Goal: Task Accomplishment & Management: Manage account settings

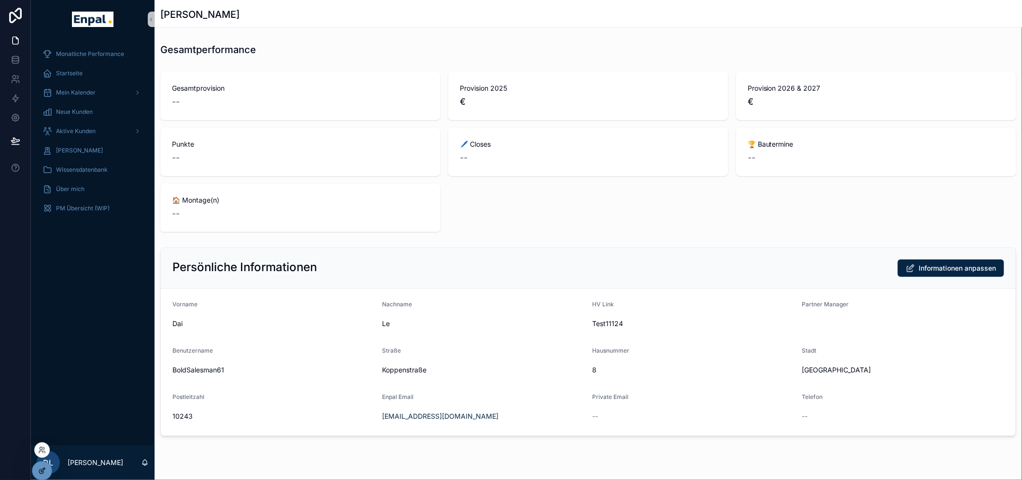
click at [40, 472] on icon at bounding box center [42, 471] width 8 height 8
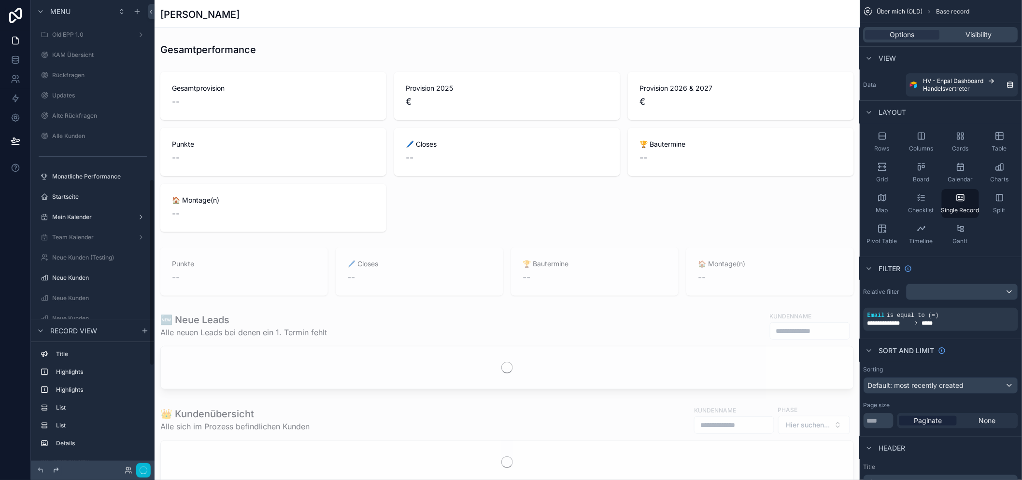
scroll to position [457, 0]
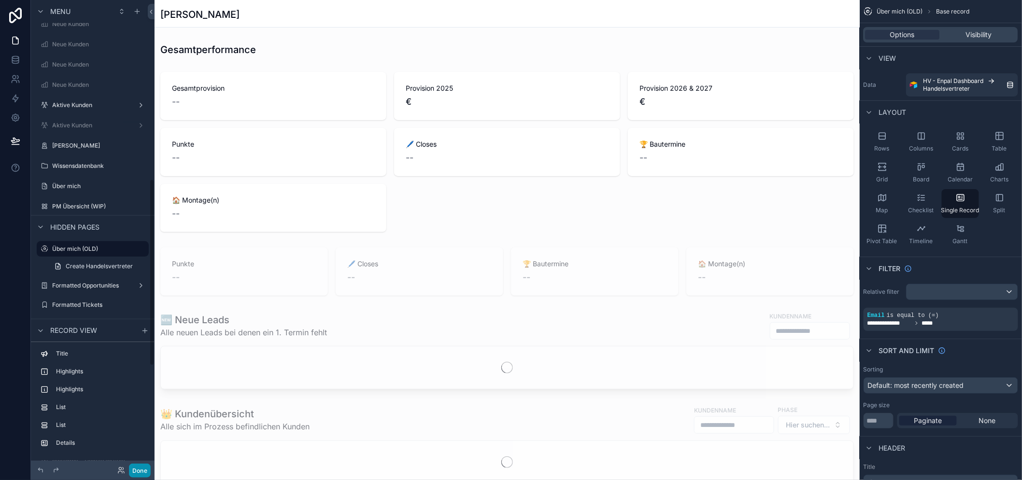
click at [137, 473] on button "Done" at bounding box center [140, 471] width 22 height 14
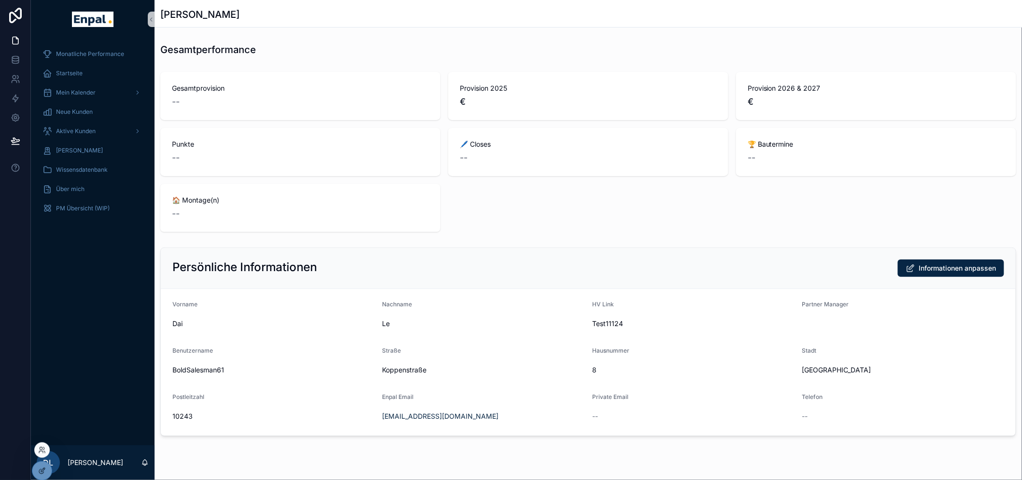
click at [43, 456] on div at bounding box center [41, 450] width 15 height 15
click at [42, 450] on icon at bounding box center [42, 451] width 8 height 8
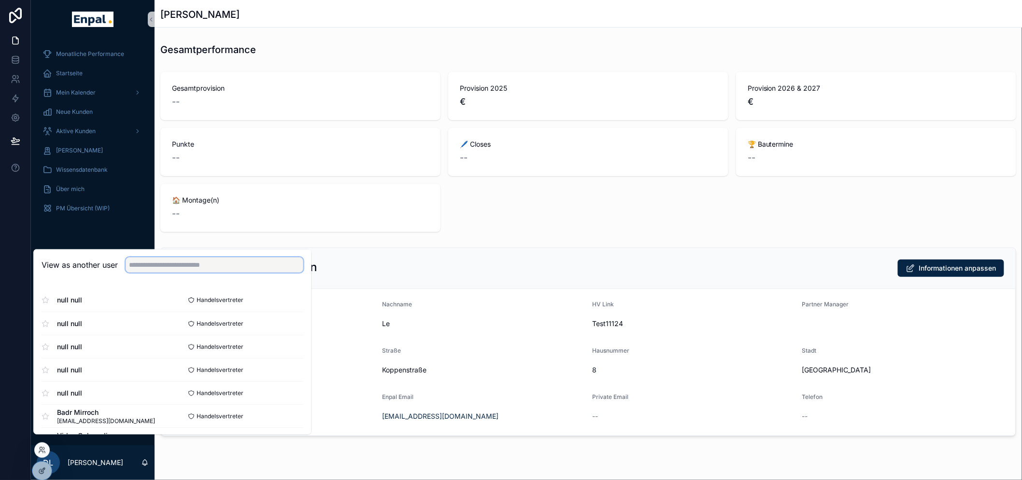
click at [202, 272] on input "text" at bounding box center [215, 265] width 178 height 15
paste input "**********"
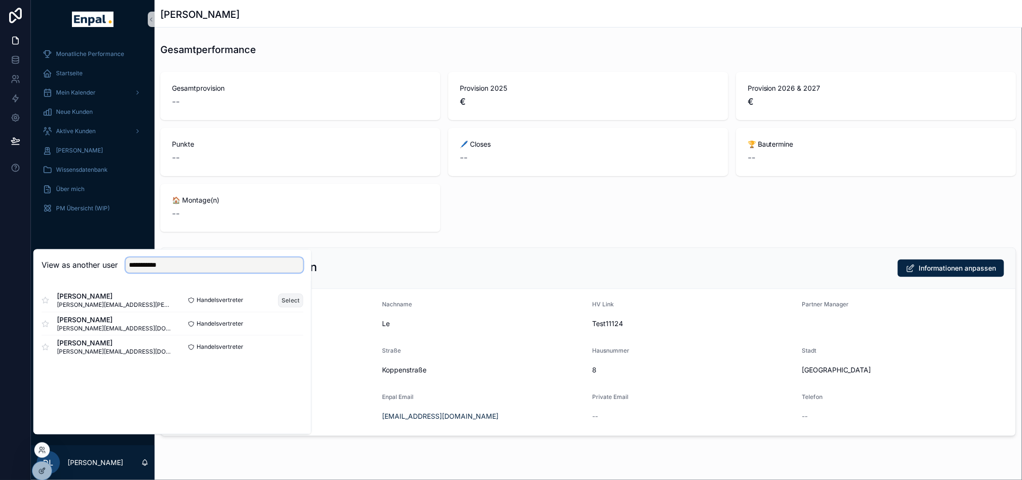
type input "**********"
click at [288, 306] on button "Select" at bounding box center [290, 301] width 25 height 14
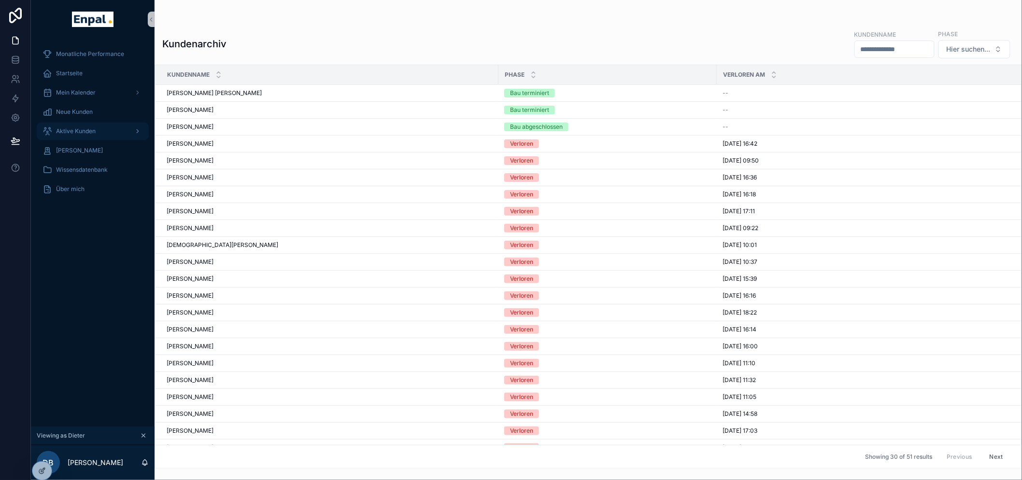
click at [78, 134] on span "Aktive Kunden" at bounding box center [76, 131] width 40 height 8
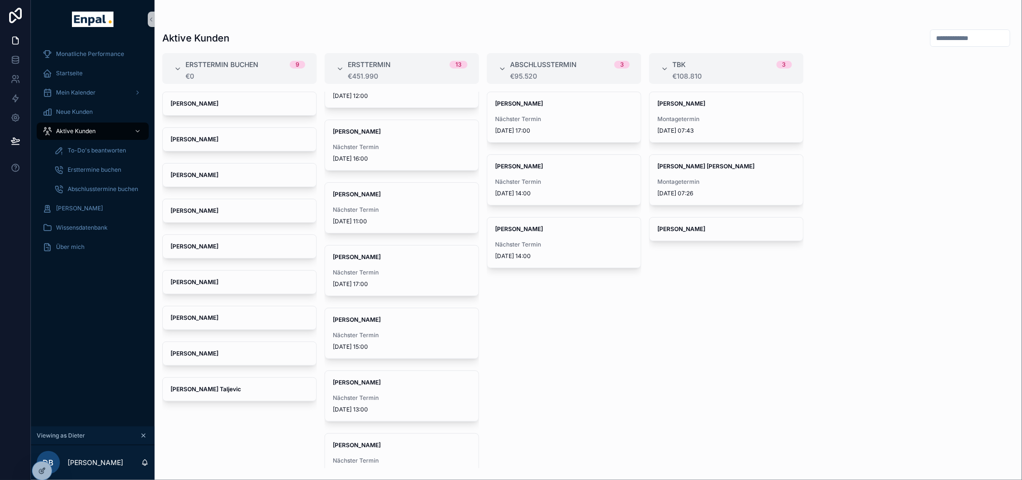
scroll to position [428, 0]
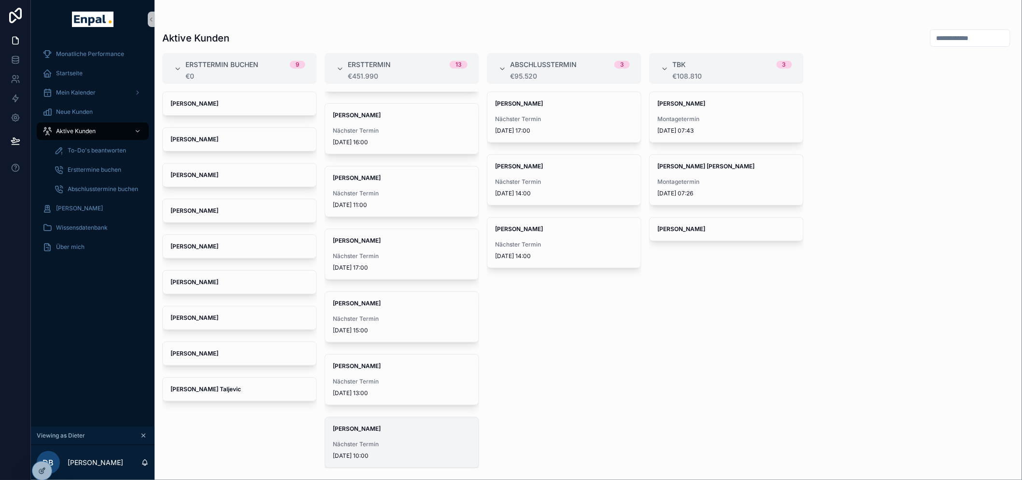
click at [407, 436] on div "Gebhard Bieniasch Nächster Termin 8.9.2025 10:00" at bounding box center [402, 443] width 154 height 50
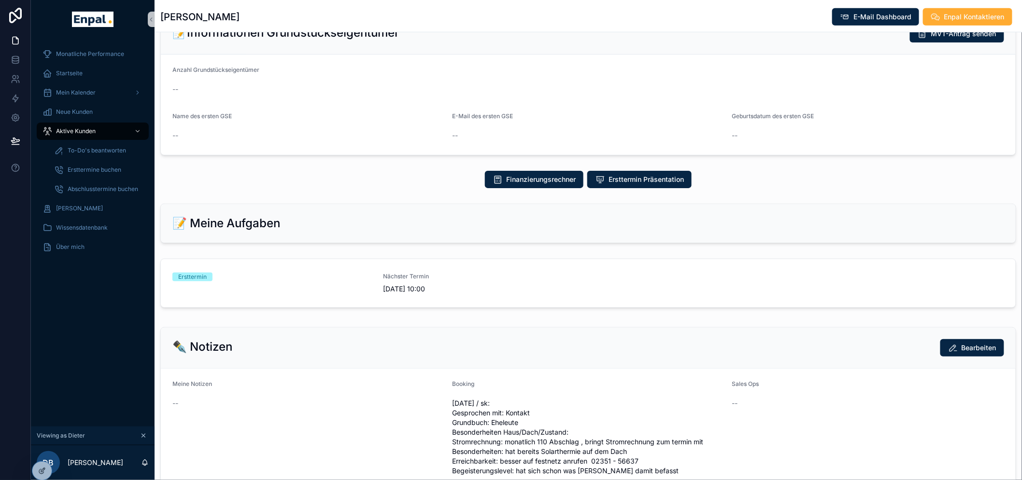
scroll to position [322, 0]
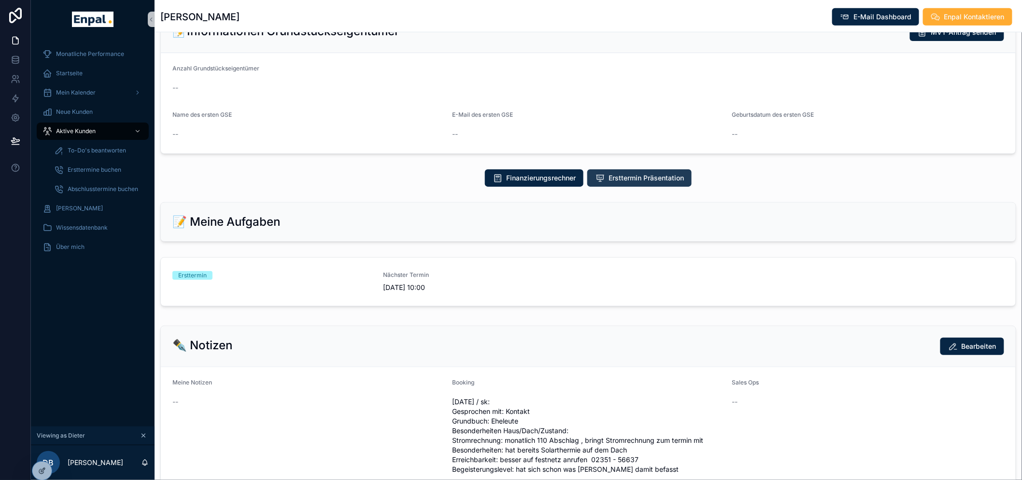
click at [626, 183] on span "Ersttermin Präsentation" at bounding box center [645, 178] width 75 height 10
click at [617, 183] on span "Ersttermin Präsentation" at bounding box center [645, 178] width 75 height 10
click at [41, 478] on div at bounding box center [41, 471] width 19 height 18
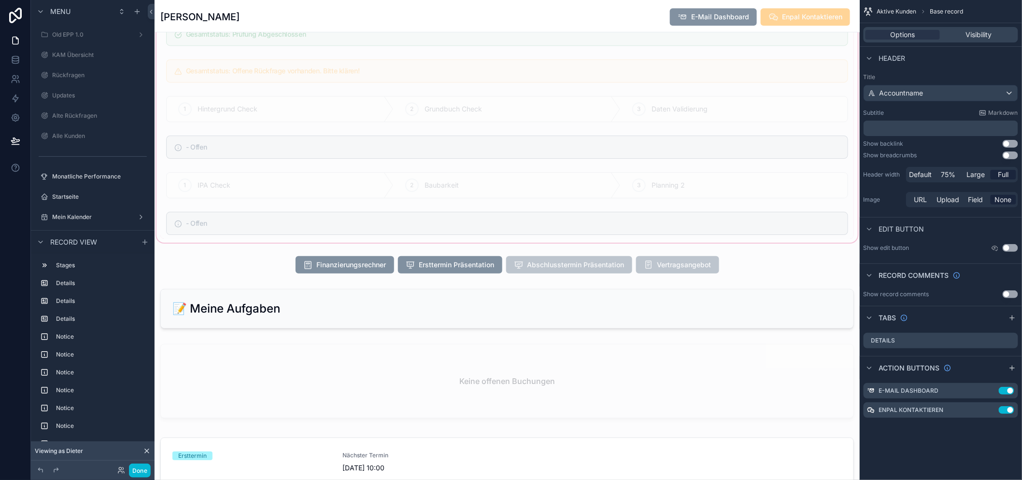
scroll to position [1394, 0]
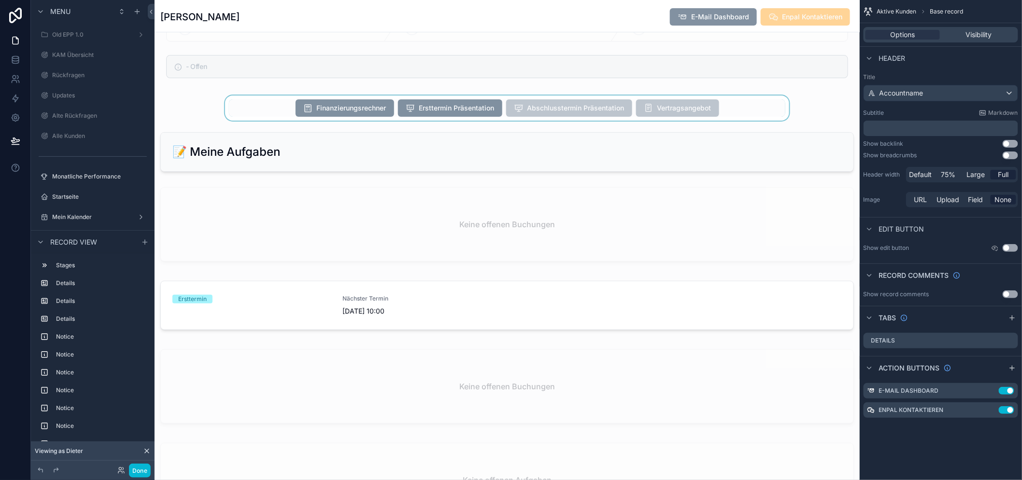
click at [467, 121] on div "scrollable content" at bounding box center [506, 108] width 705 height 25
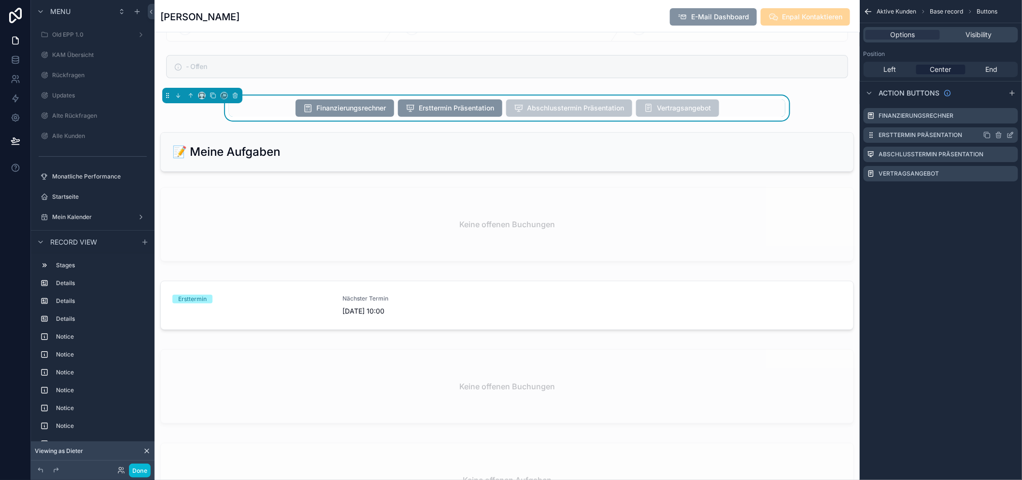
click at [1014, 136] on icon "scrollable content" at bounding box center [1010, 135] width 8 height 8
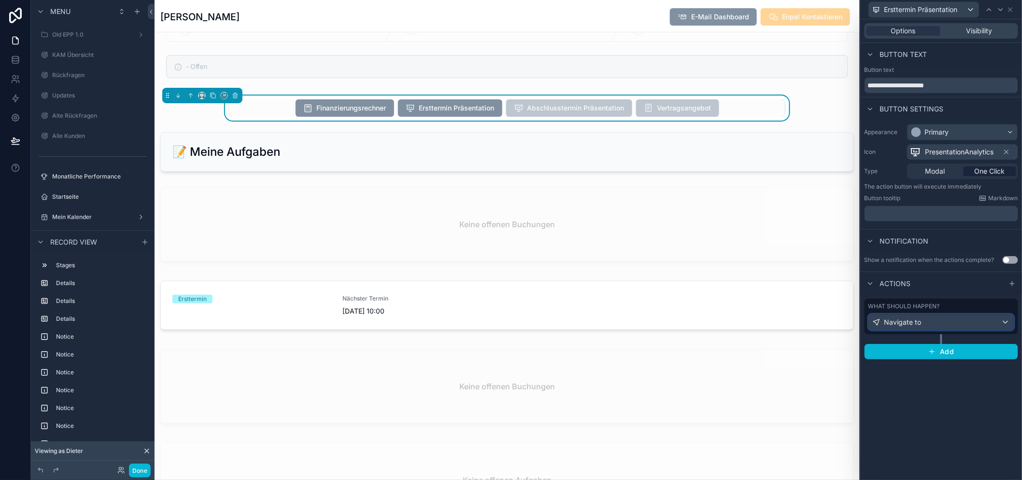
click at [921, 319] on span "Navigate to" at bounding box center [902, 323] width 37 height 10
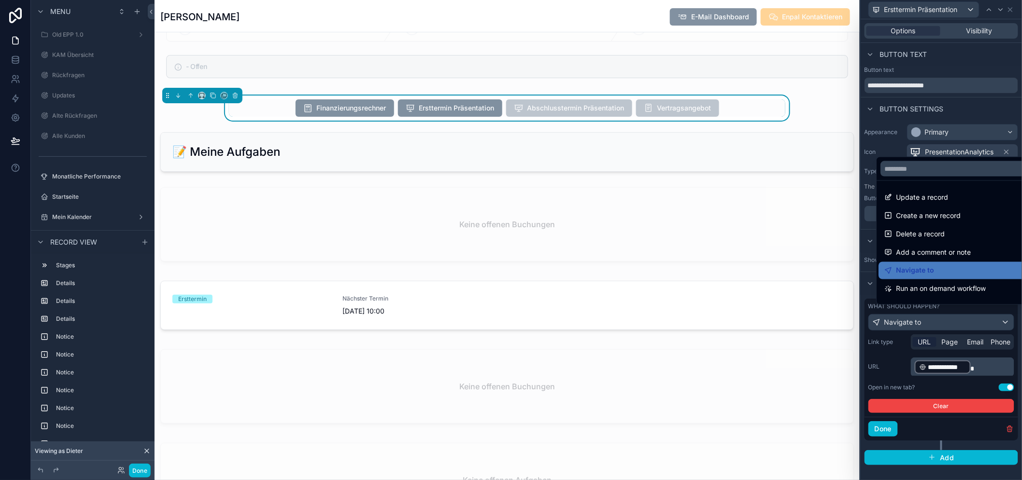
click at [923, 319] on div at bounding box center [940, 240] width 161 height 480
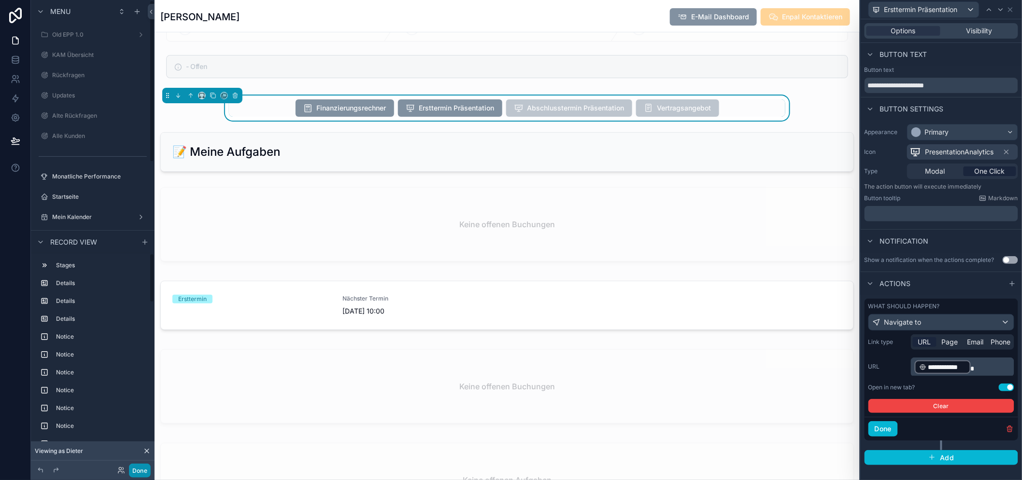
click at [146, 466] on button "Done" at bounding box center [140, 471] width 22 height 14
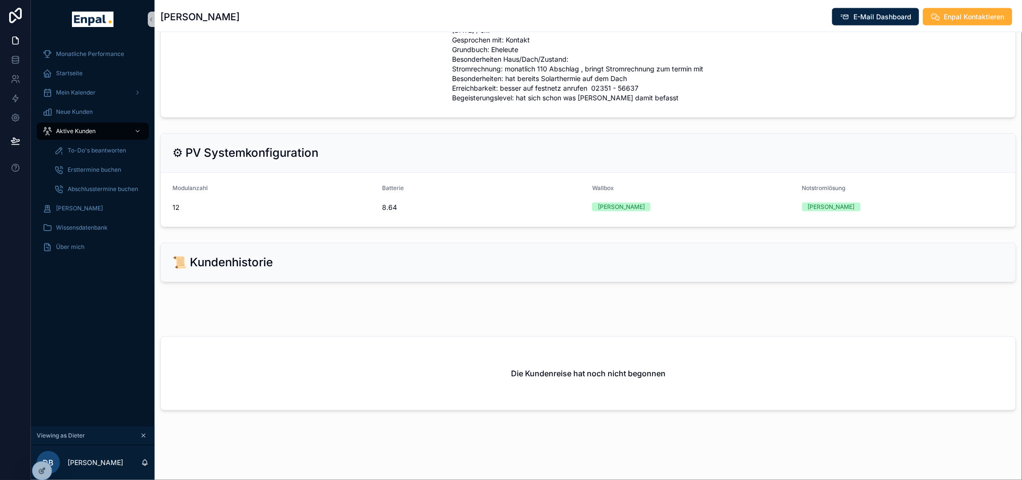
scroll to position [696, 0]
click at [46, 474] on div at bounding box center [41, 471] width 19 height 18
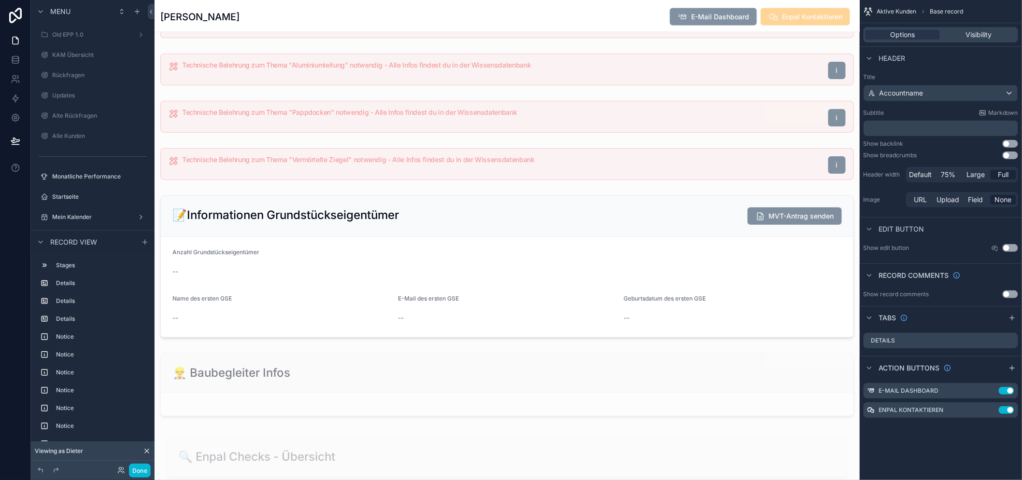
scroll to position [1394, 0]
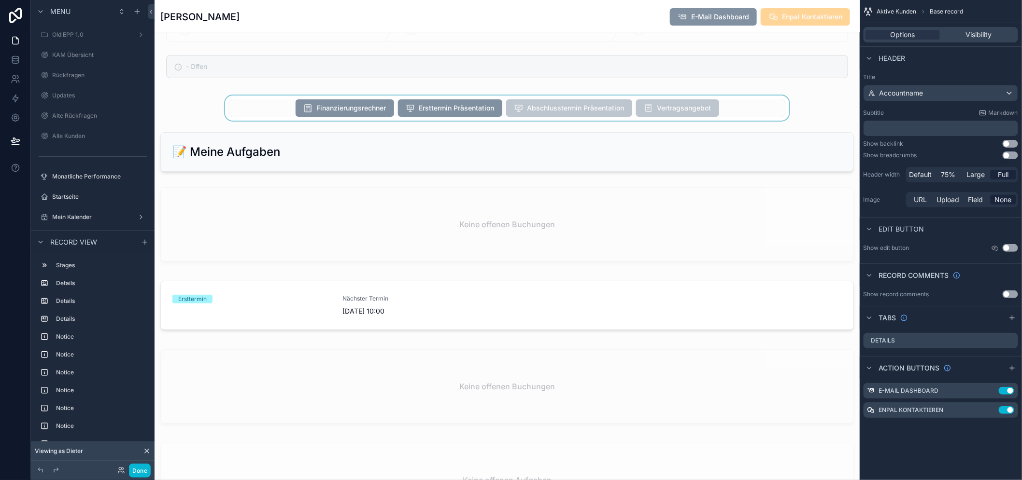
click at [474, 121] on div "scrollable content" at bounding box center [506, 108] width 705 height 25
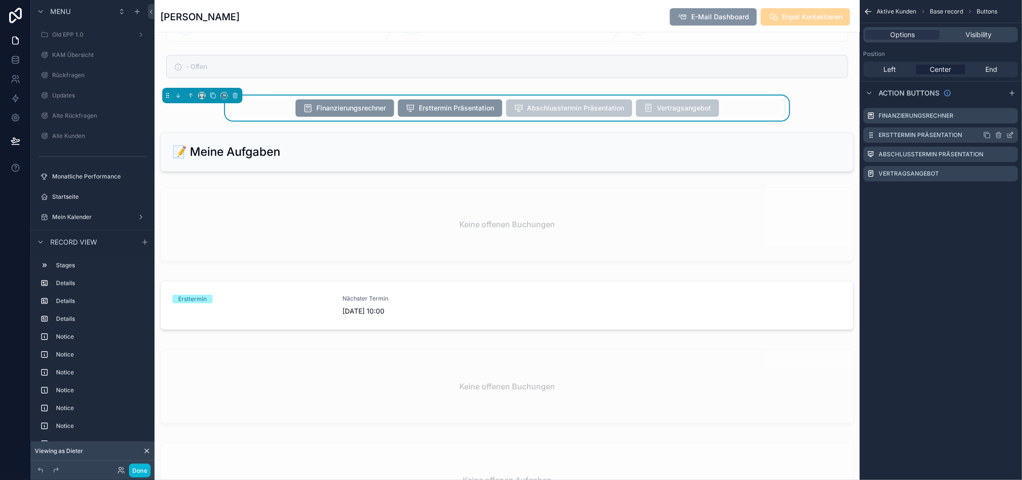
click at [1014, 134] on icon "scrollable content" at bounding box center [1010, 135] width 8 height 8
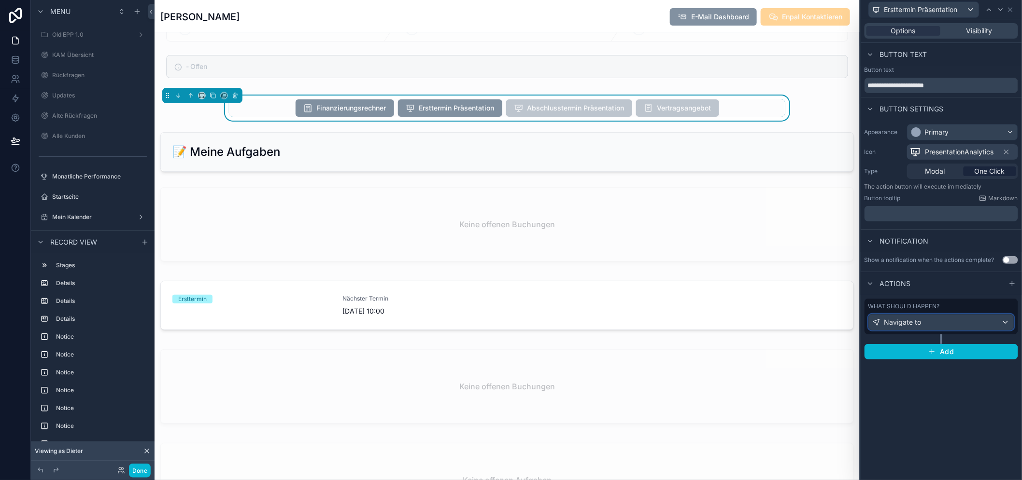
click at [972, 322] on div "Navigate to" at bounding box center [941, 322] width 145 height 15
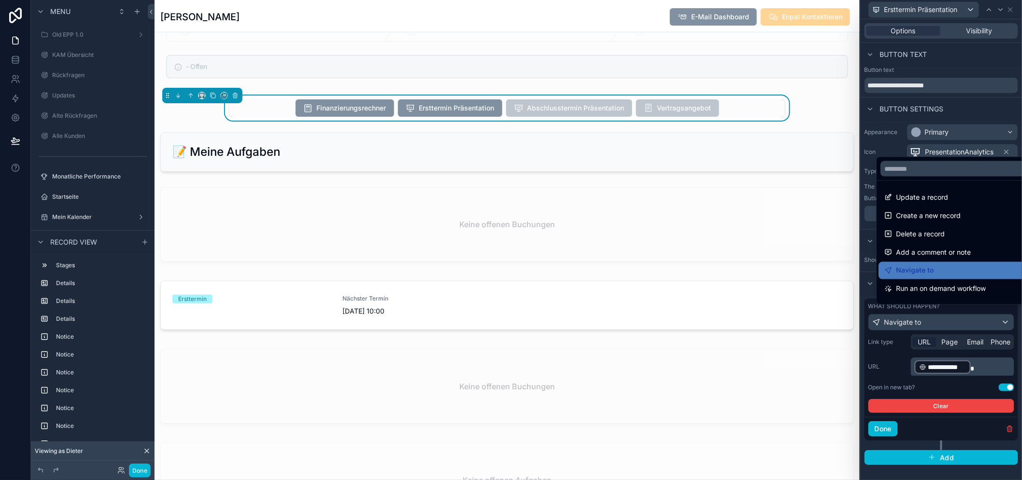
click at [972, 324] on div at bounding box center [940, 240] width 161 height 480
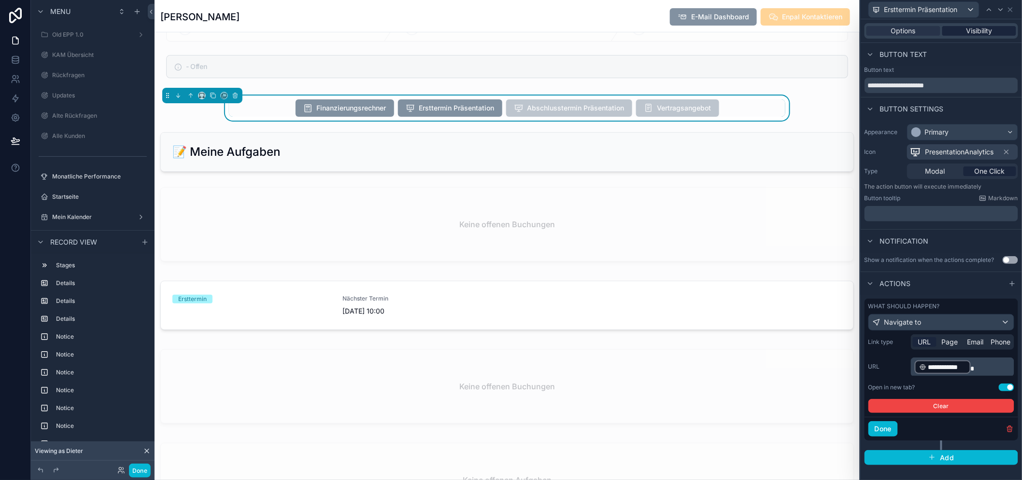
click at [985, 28] on span "Visibility" at bounding box center [979, 31] width 26 height 10
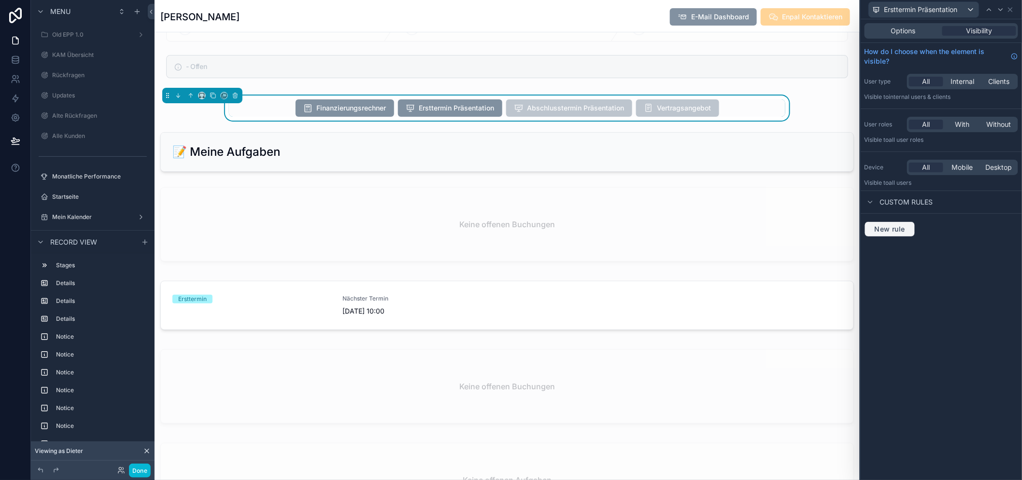
click at [899, 225] on span "New rule" at bounding box center [889, 229] width 38 height 9
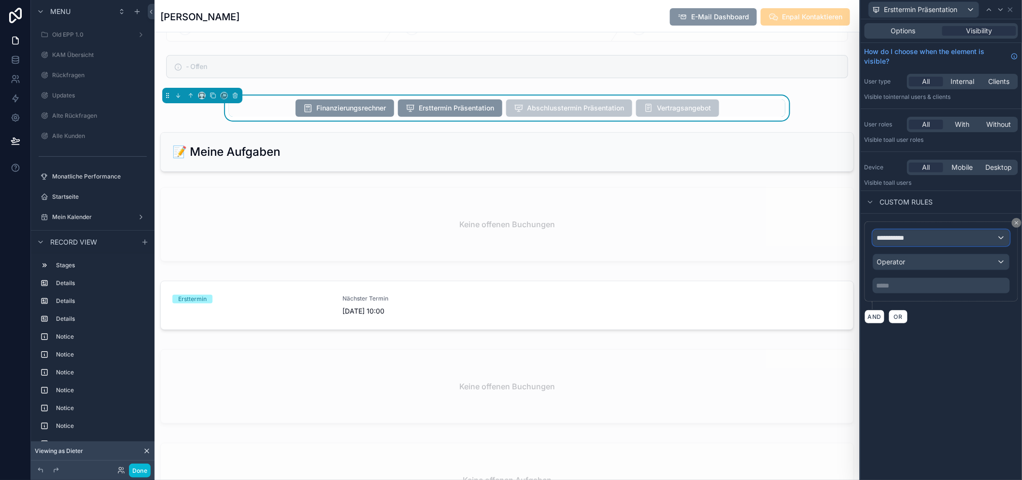
click at [913, 236] on span "**********" at bounding box center [895, 238] width 36 height 10
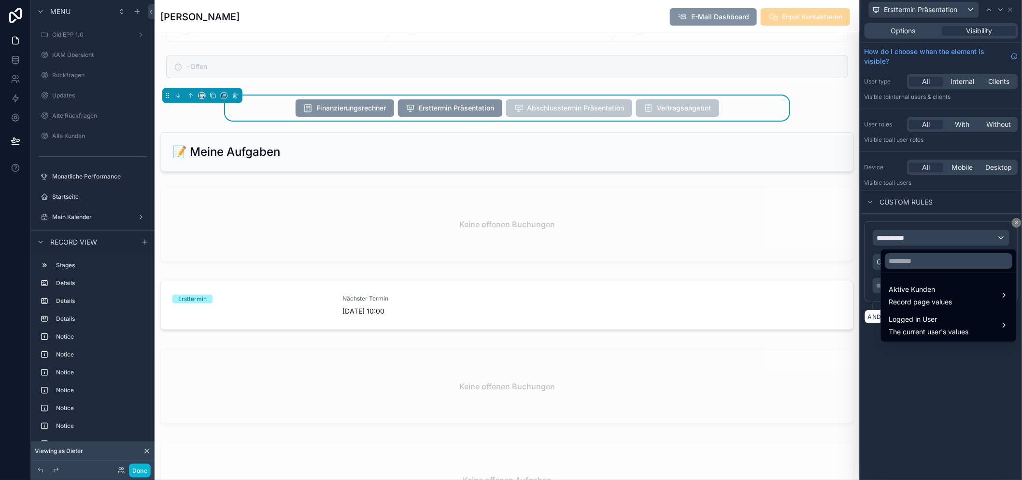
click at [920, 279] on ul "Aktive Kunden Record page values Logged in User The current user's values" at bounding box center [948, 307] width 135 height 69
click at [919, 286] on span "Aktive Kunden" at bounding box center [919, 290] width 63 height 12
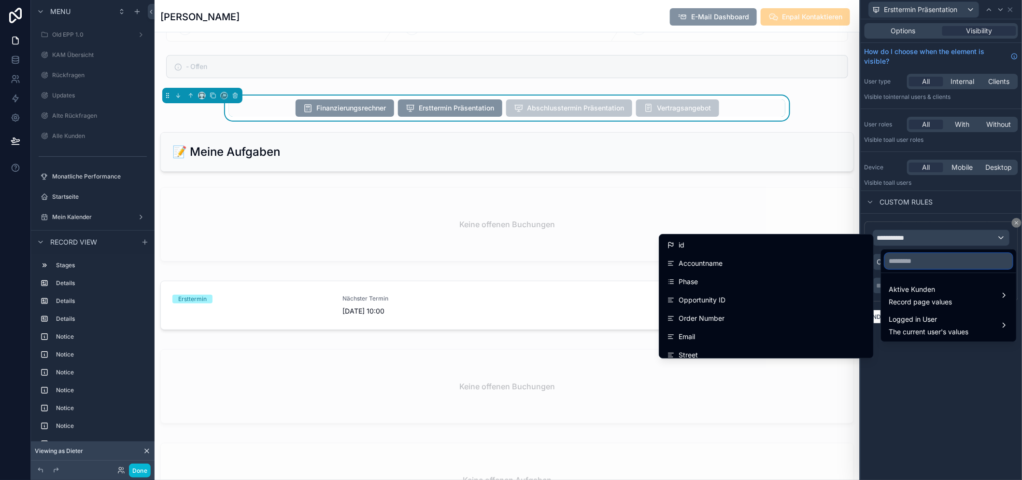
click at [921, 262] on input "text" at bounding box center [948, 260] width 127 height 15
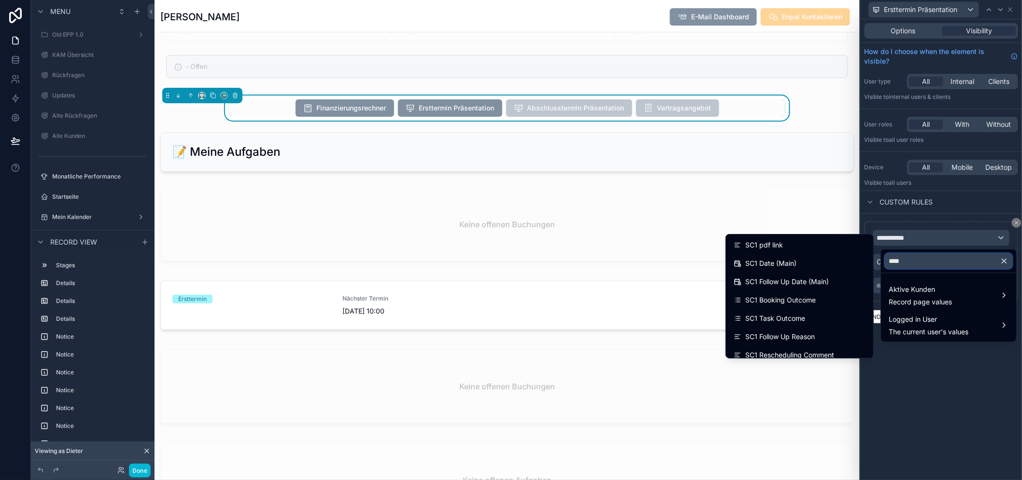
type input "***"
click at [833, 245] on div "SC1 pdf link" at bounding box center [799, 245] width 132 height 12
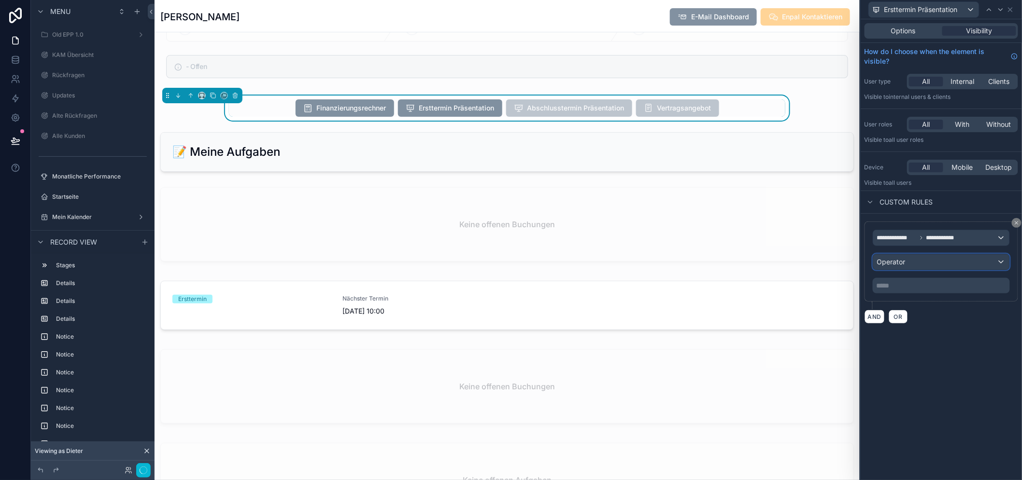
click at [921, 260] on div "Operator" at bounding box center [941, 261] width 136 height 15
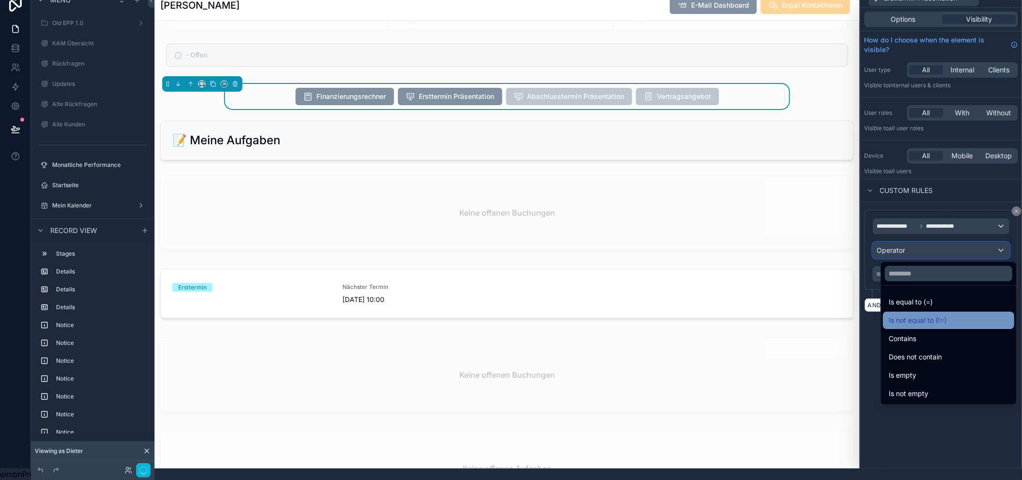
scroll to position [20, 0]
drag, startPoint x: 918, startPoint y: 383, endPoint x: 950, endPoint y: 323, distance: 67.4
click at [918, 388] on span "Is not empty" at bounding box center [908, 394] width 40 height 12
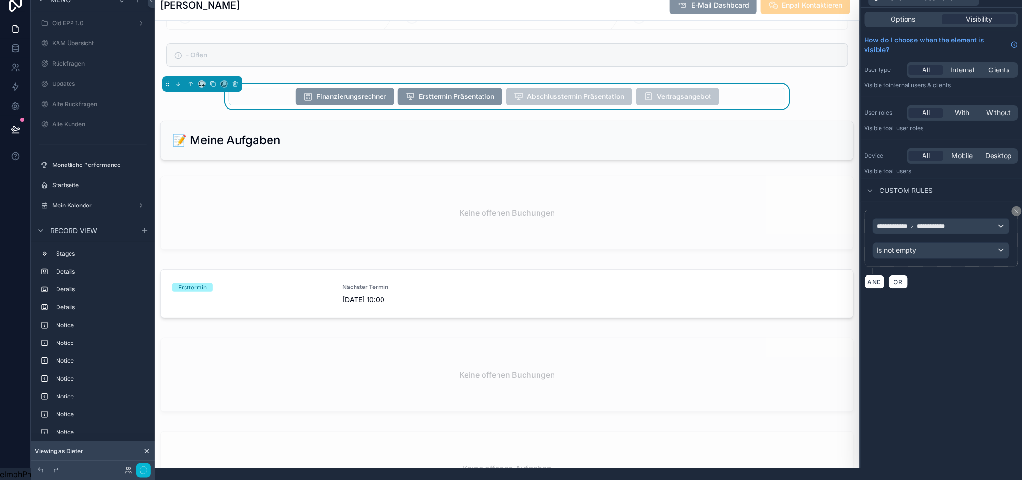
scroll to position [0, 0]
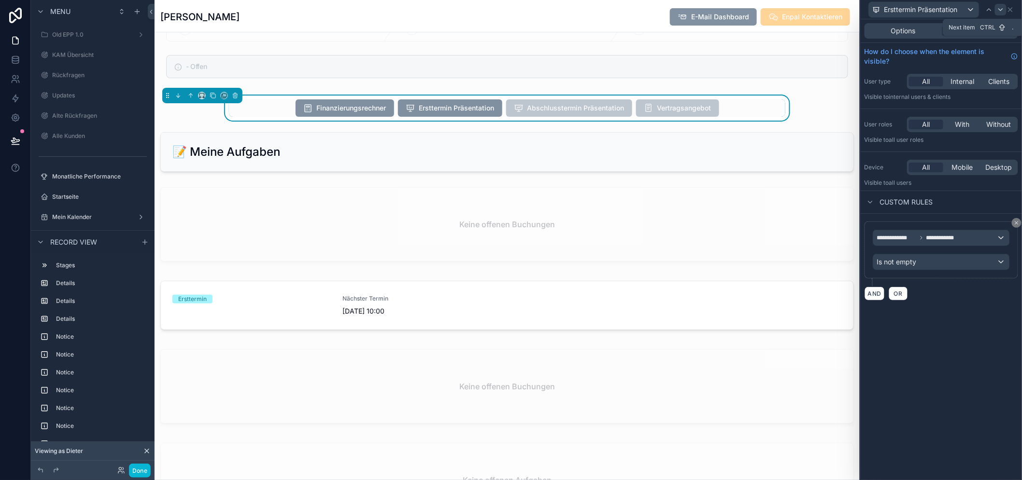
click at [1004, 11] on icon at bounding box center [1001, 10] width 8 height 8
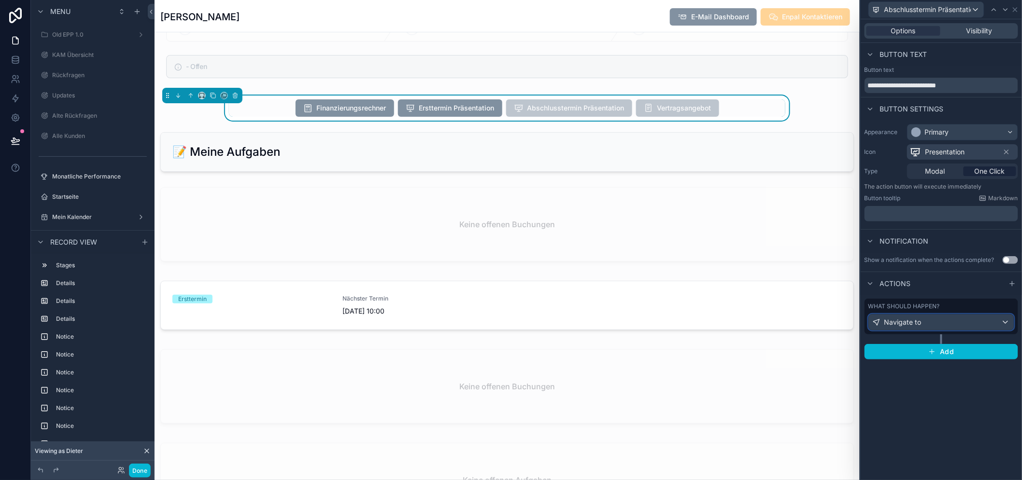
click at [948, 321] on div "Navigate to" at bounding box center [941, 322] width 145 height 15
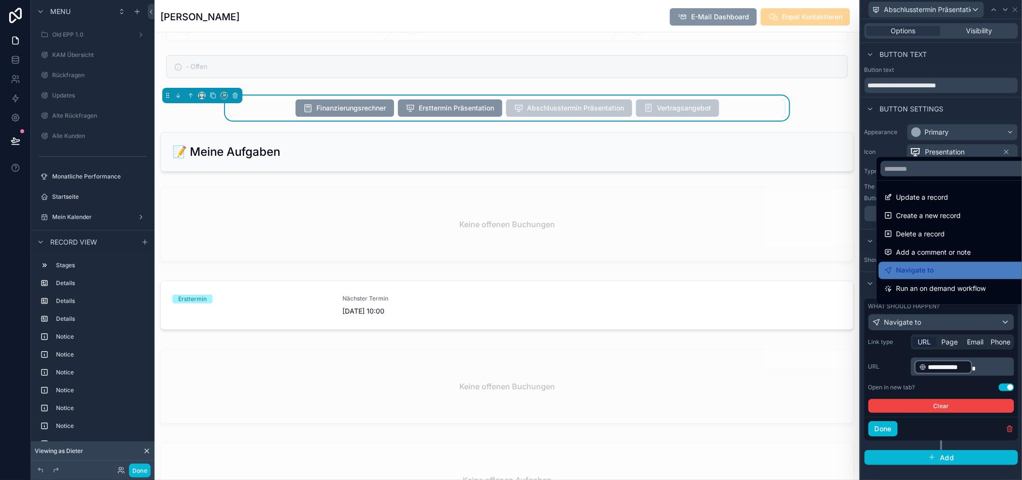
click at [948, 321] on div at bounding box center [940, 240] width 161 height 480
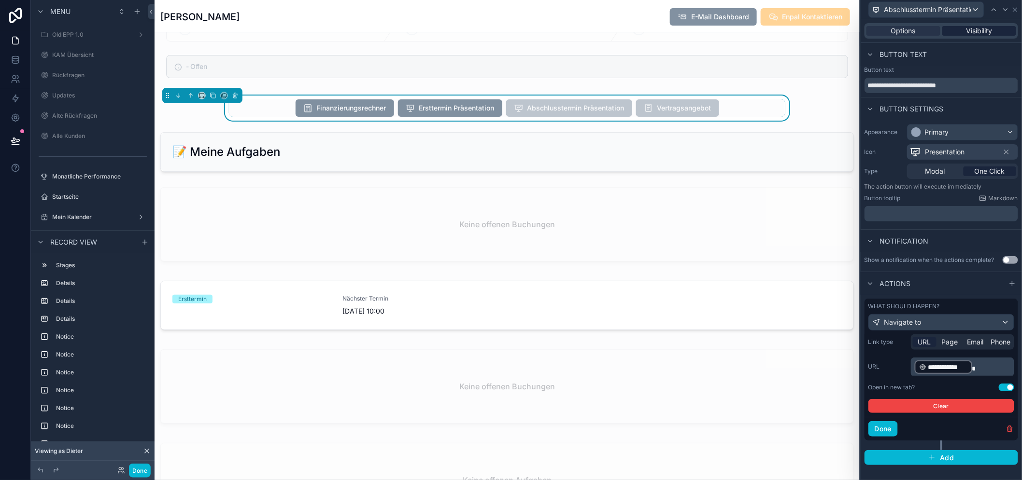
click at [986, 30] on span "Visibility" at bounding box center [979, 31] width 26 height 10
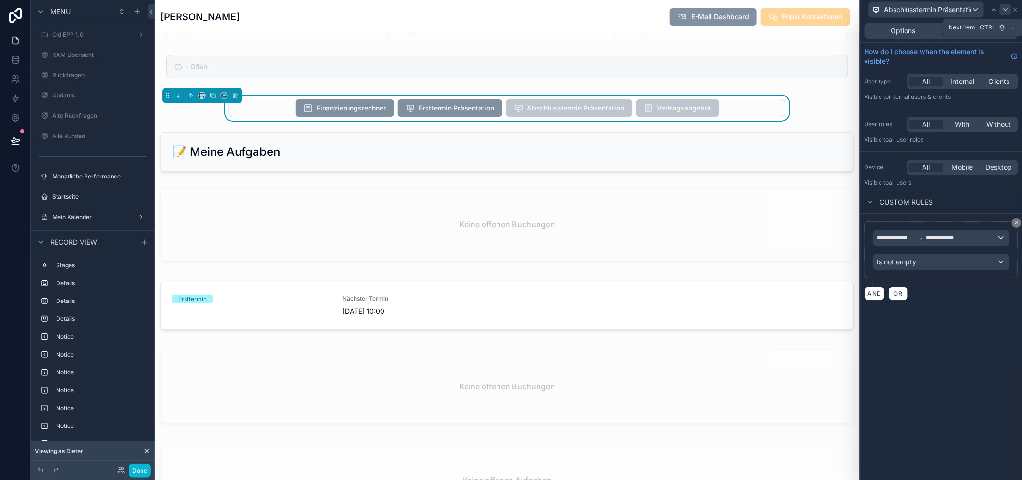
click at [1009, 13] on icon at bounding box center [1005, 10] width 8 height 8
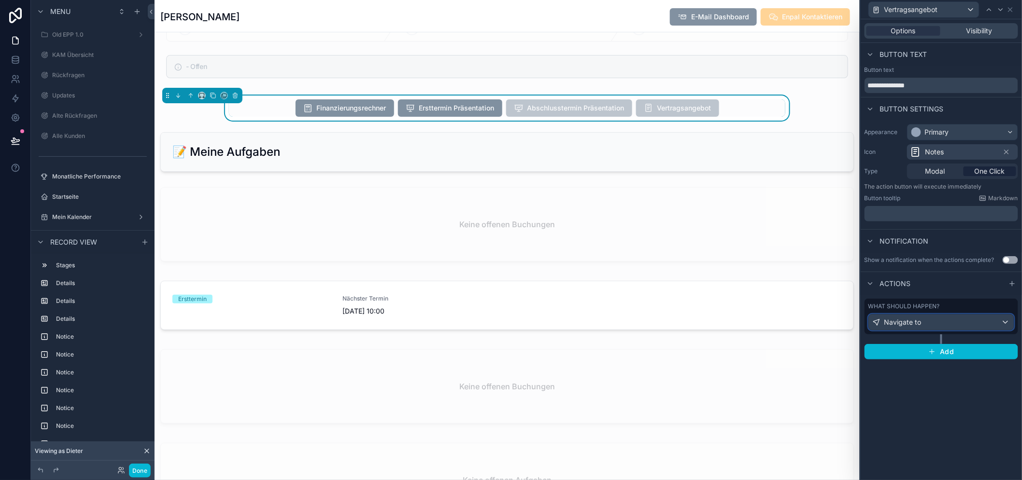
click at [954, 318] on div "Navigate to" at bounding box center [941, 322] width 145 height 15
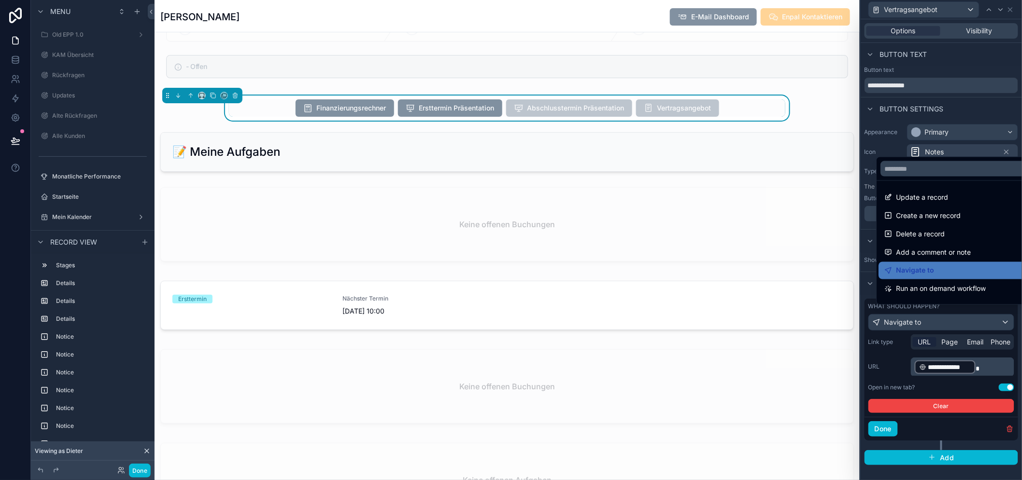
click at [953, 321] on div at bounding box center [940, 240] width 161 height 480
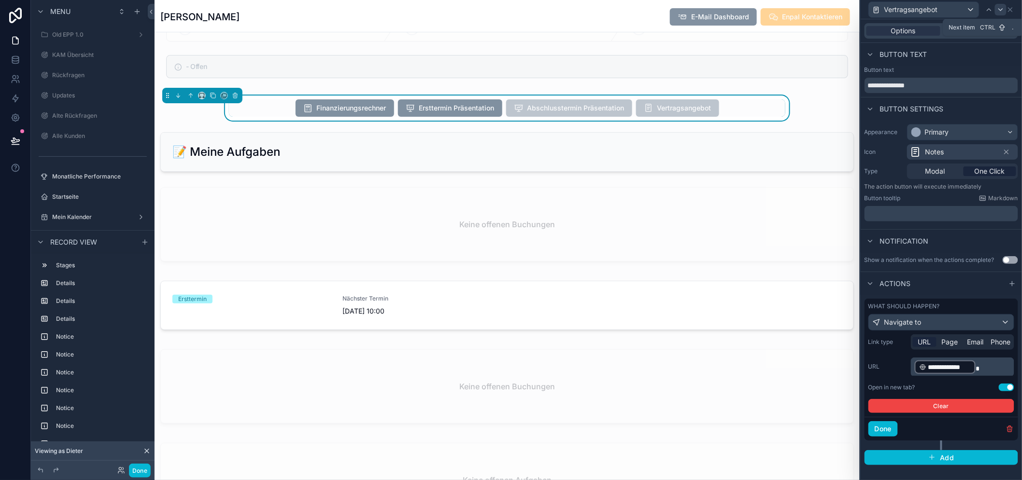
click at [1004, 5] on div at bounding box center [1001, 10] width 12 height 12
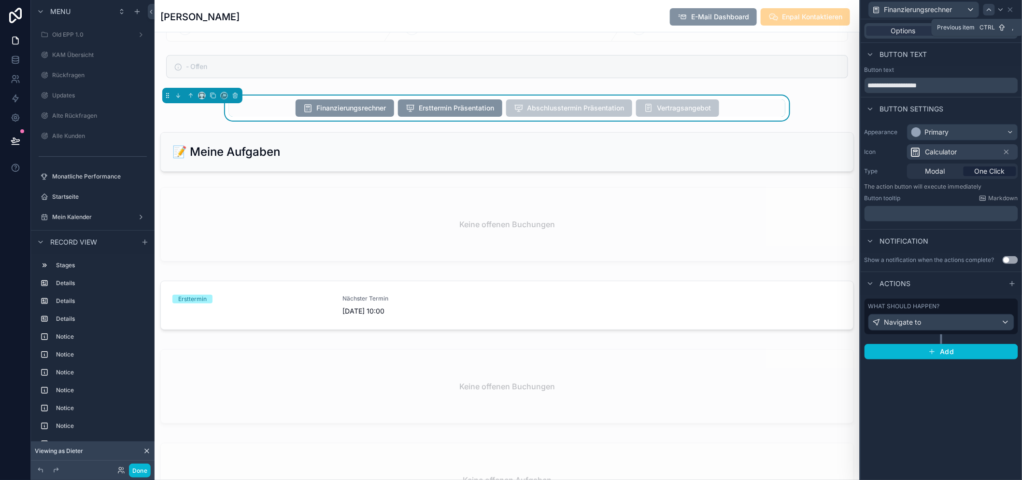
click at [991, 9] on icon at bounding box center [989, 10] width 4 height 2
click at [992, 30] on span "Visibility" at bounding box center [979, 31] width 26 height 10
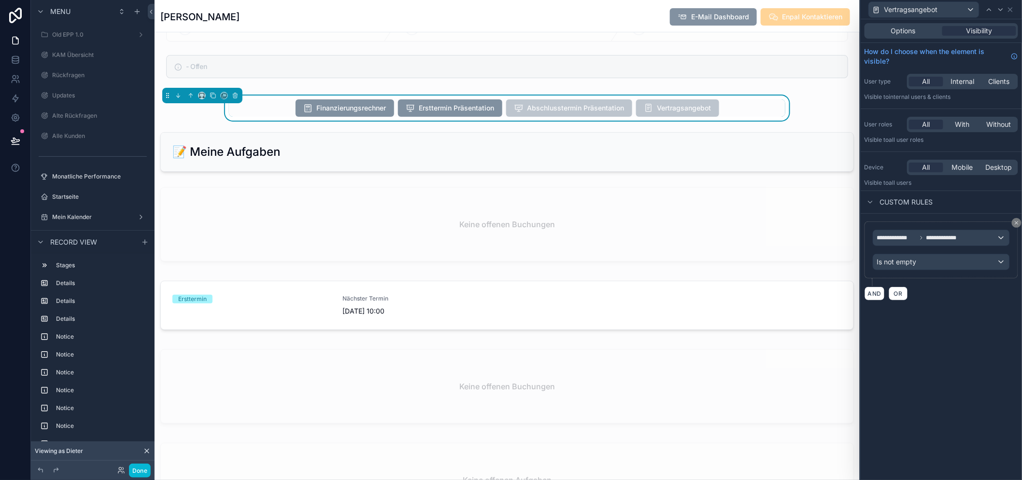
click at [959, 336] on div "**********" at bounding box center [940, 249] width 161 height 461
click at [145, 469] on button "Done" at bounding box center [140, 471] width 22 height 14
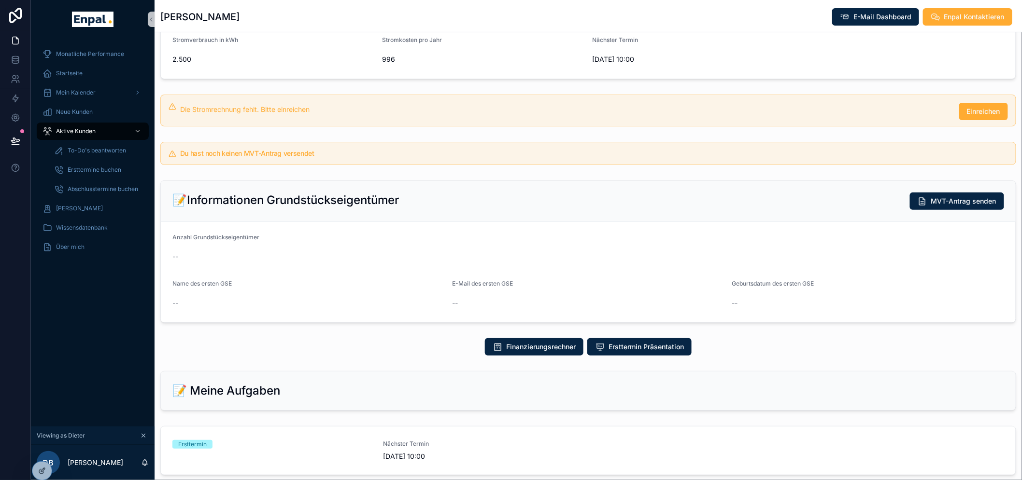
scroll to position [52, 0]
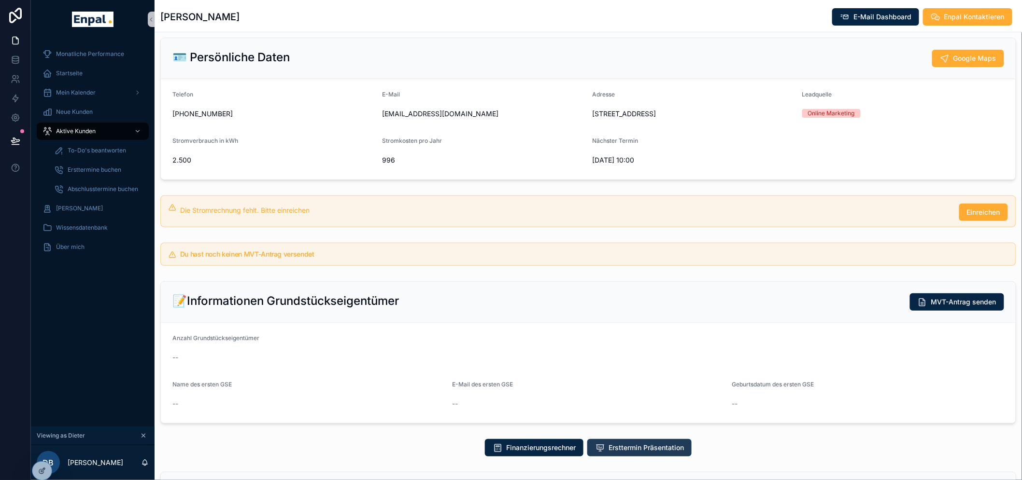
click at [650, 453] on span "Ersttermin Präsentation" at bounding box center [645, 448] width 75 height 10
click at [7, 138] on button at bounding box center [15, 140] width 21 height 27
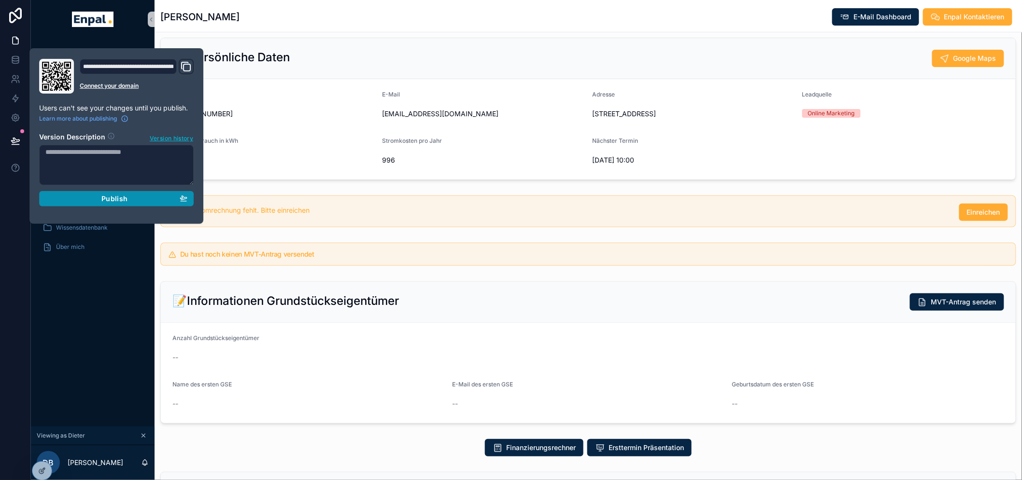
click at [147, 196] on div "Publish" at bounding box center [116, 199] width 142 height 9
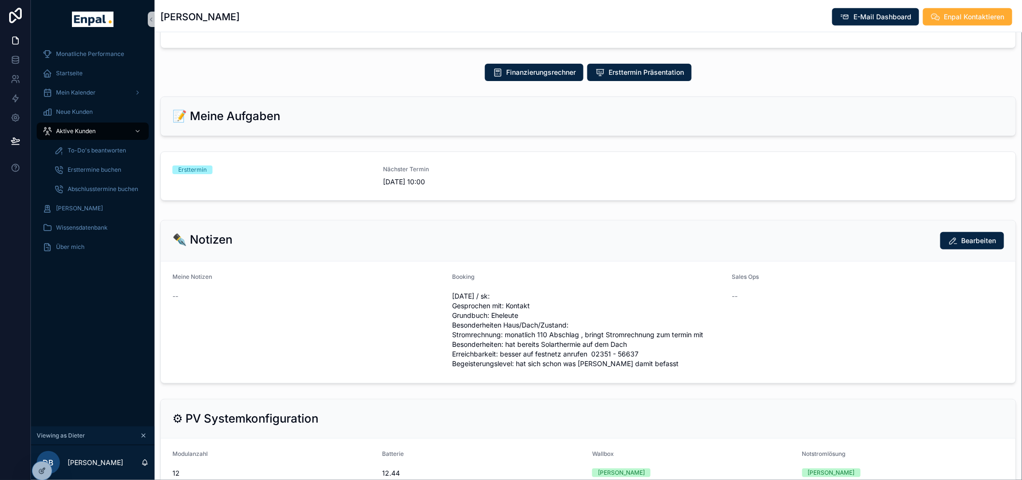
scroll to position [159, 0]
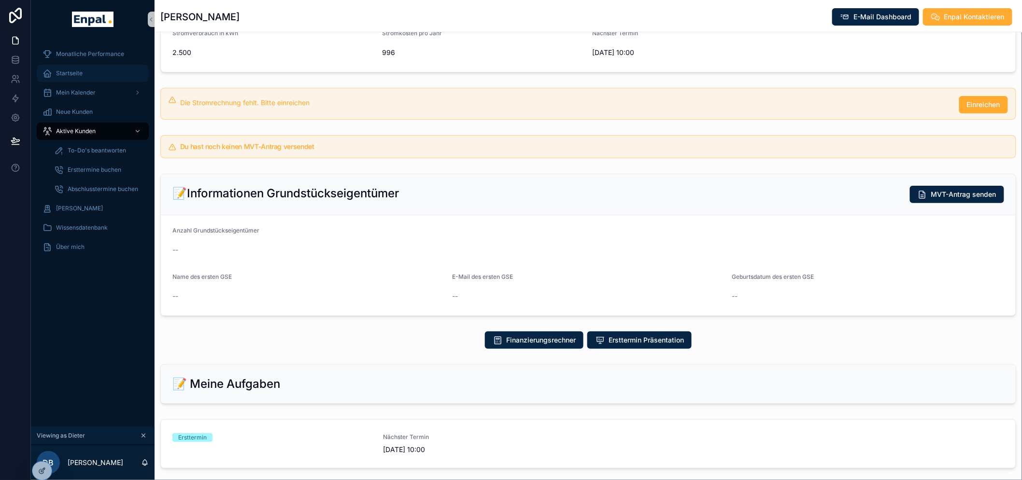
click at [88, 77] on div "Startseite" at bounding box center [92, 73] width 100 height 15
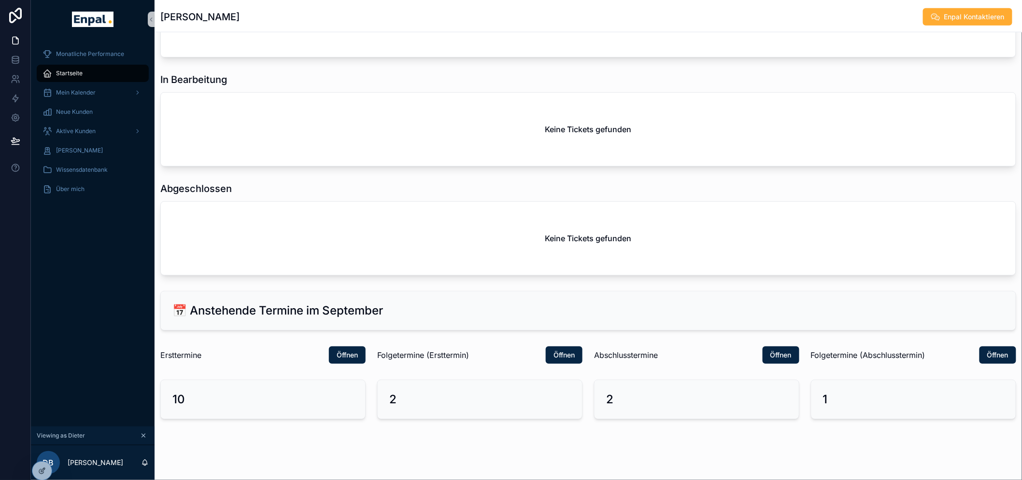
scroll to position [414, 0]
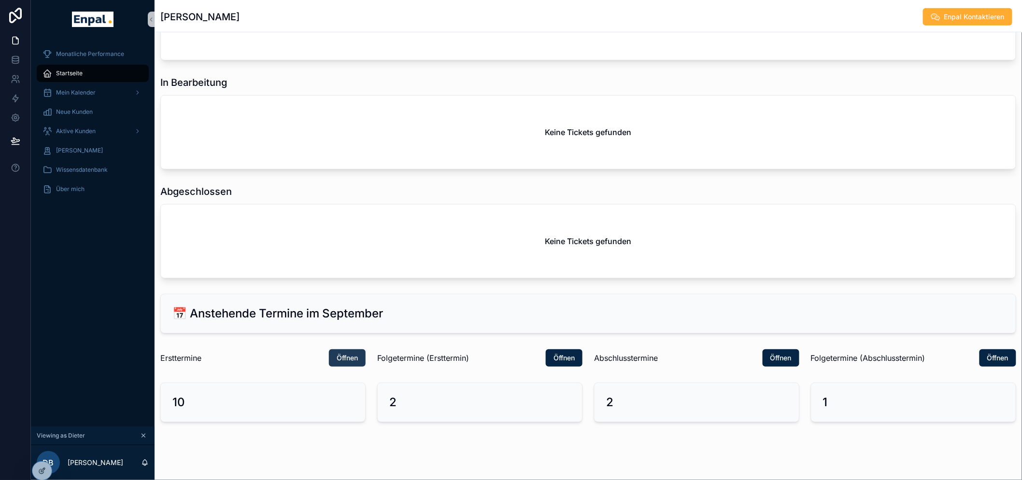
click at [339, 355] on span "Öffnen" at bounding box center [347, 358] width 21 height 10
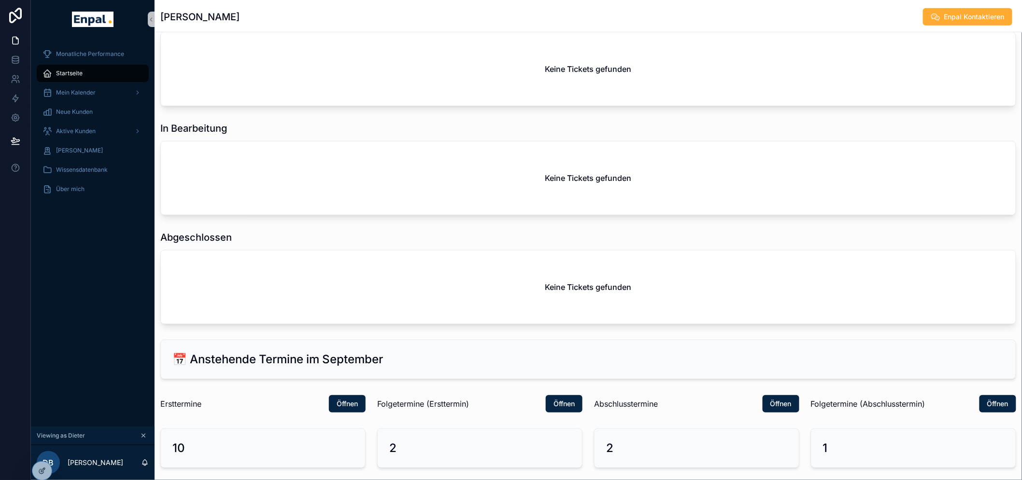
scroll to position [414, 0]
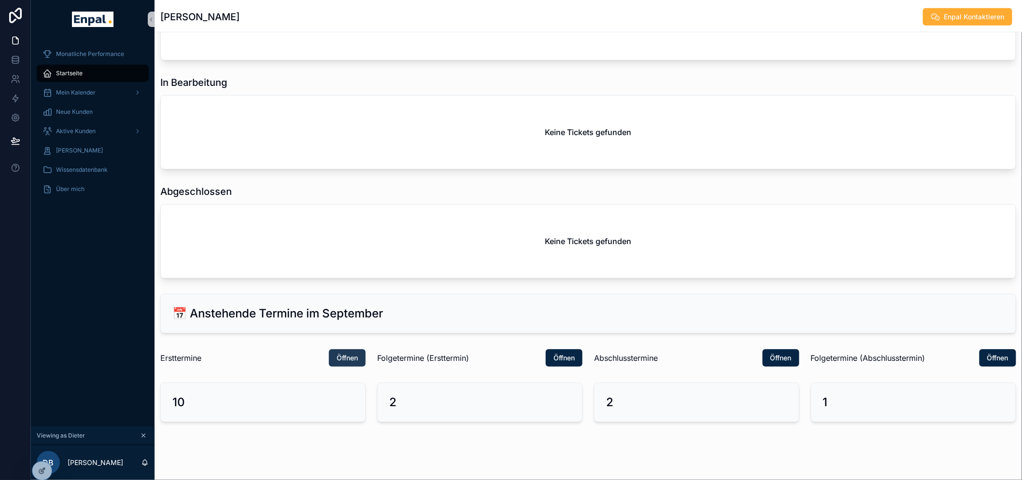
click at [354, 355] on span "Öffnen" at bounding box center [347, 358] width 21 height 10
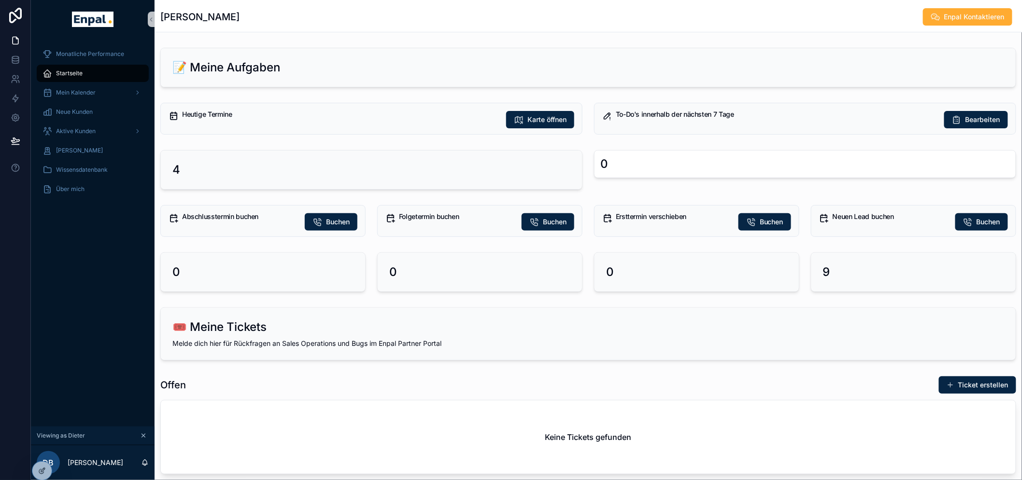
click at [534, 131] on div "Heutige Termine Karte öffnen" at bounding box center [371, 119] width 422 height 32
click at [536, 123] on span "Karte öffnen" at bounding box center [546, 120] width 39 height 10
